Goal: Find contact information: Find contact information

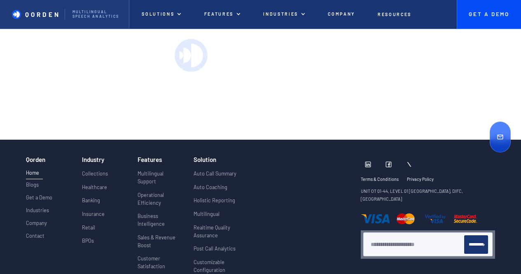
scroll to position [3063, 0]
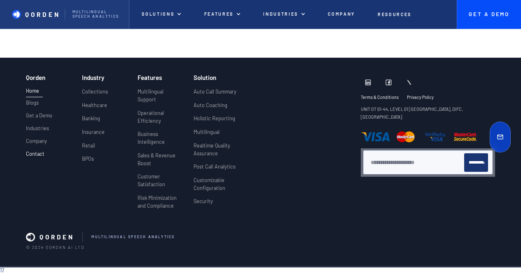
click at [34, 153] on p "Contact" at bounding box center [35, 154] width 19 height 6
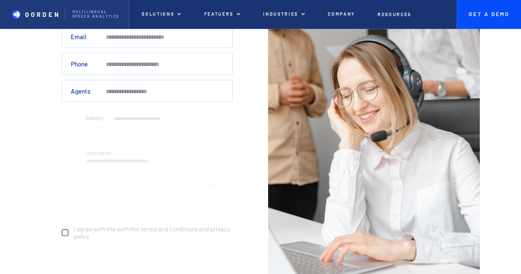
scroll to position [147, 0]
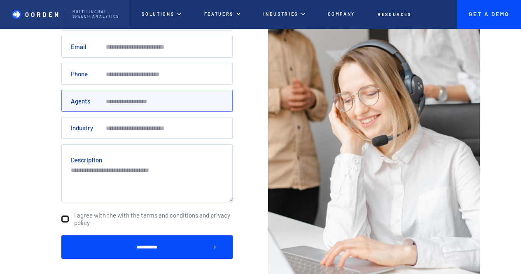
click at [137, 104] on input "Agents" at bounding box center [146, 101] width 171 height 22
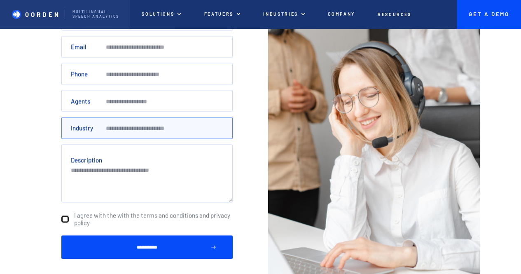
click at [136, 123] on input "Industry" at bounding box center [146, 128] width 171 height 22
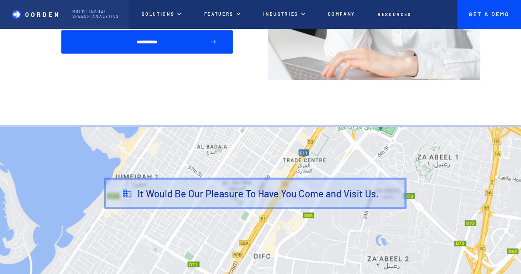
scroll to position [356, 0]
